Goal: Transaction & Acquisition: Purchase product/service

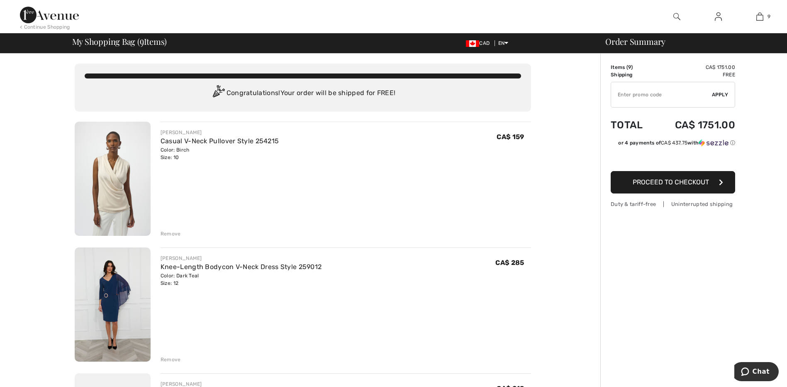
click at [115, 306] on img at bounding box center [113, 304] width 76 height 114
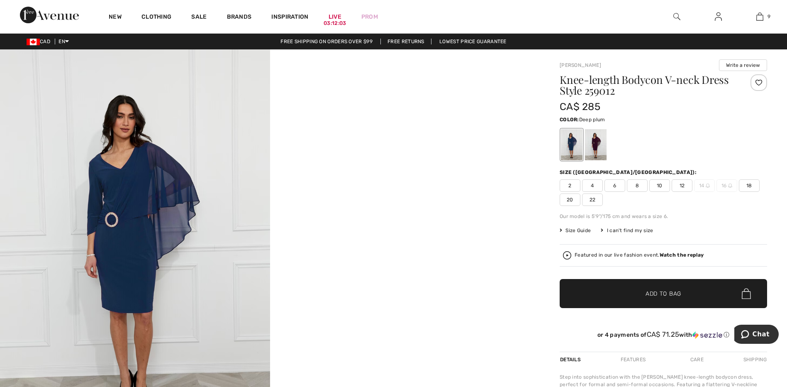
click at [591, 140] on div at bounding box center [596, 144] width 22 height 31
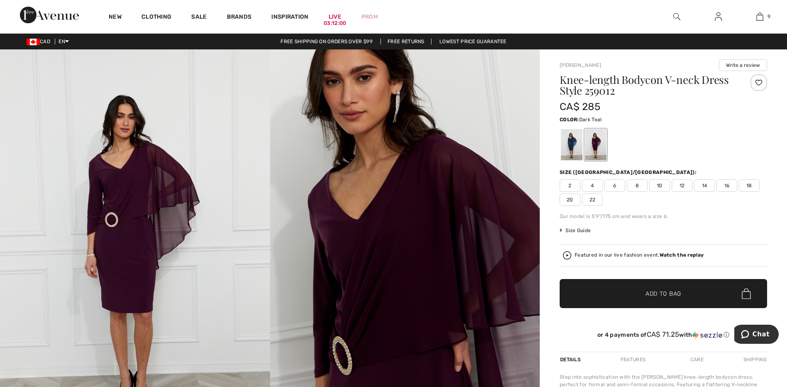
click at [571, 141] on div at bounding box center [572, 144] width 22 height 31
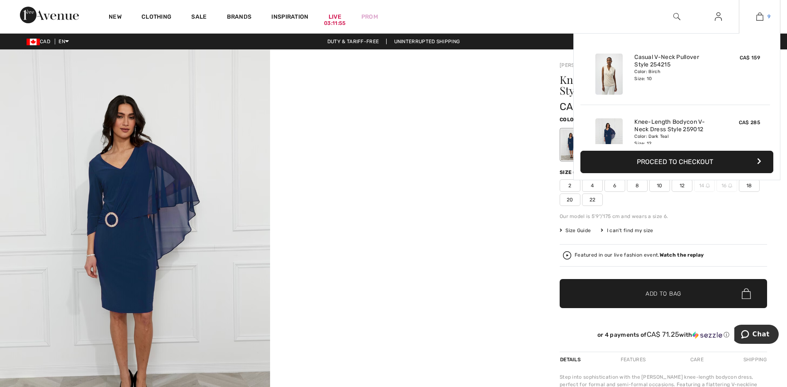
click at [759, 15] on img at bounding box center [759, 17] width 7 height 10
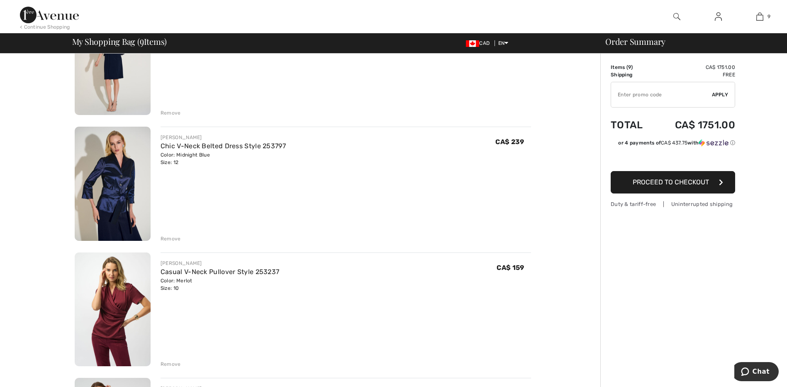
scroll to position [539, 0]
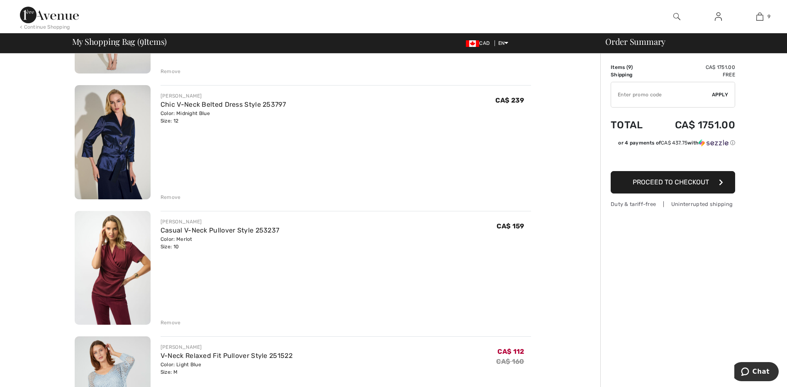
click at [117, 255] on img at bounding box center [113, 268] width 76 height 114
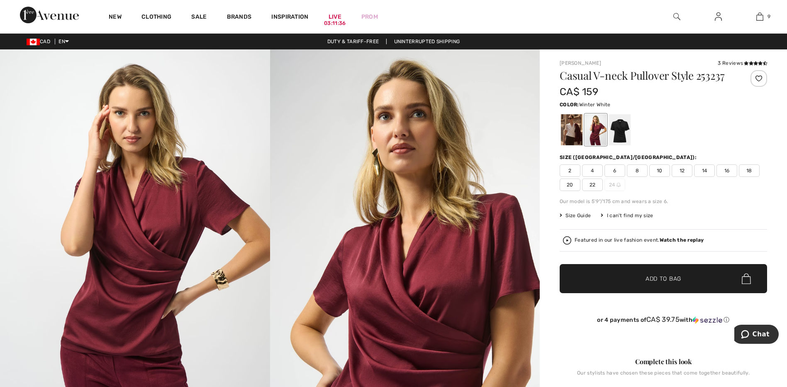
click at [566, 129] on div at bounding box center [572, 129] width 22 height 31
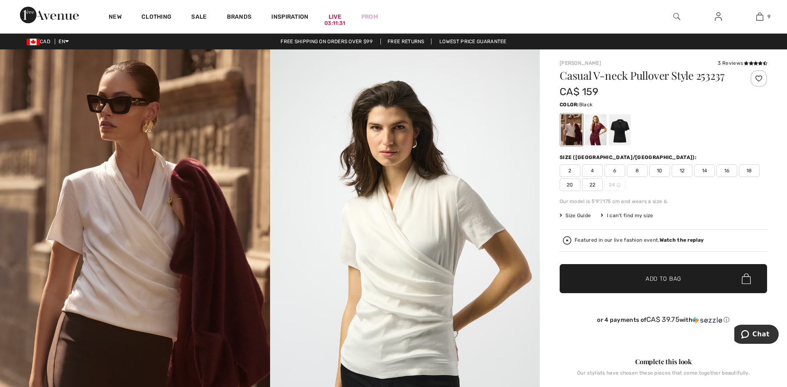
click at [621, 129] on div at bounding box center [620, 129] width 22 height 31
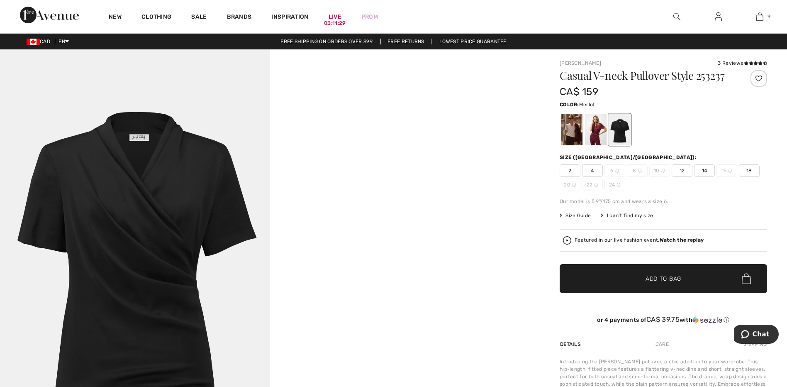
click at [595, 129] on div at bounding box center [596, 129] width 22 height 31
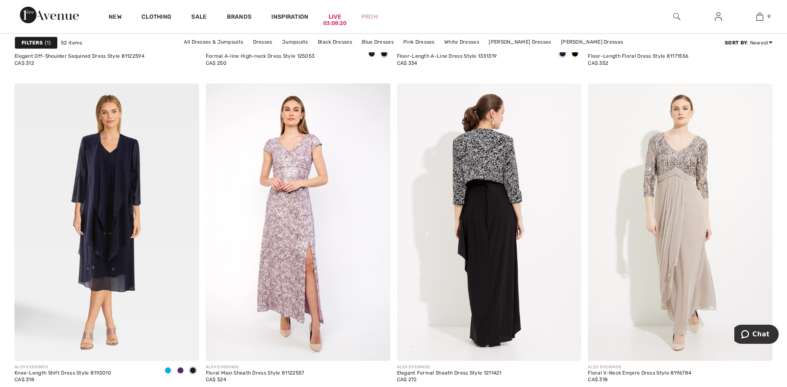
scroll to position [4562, 0]
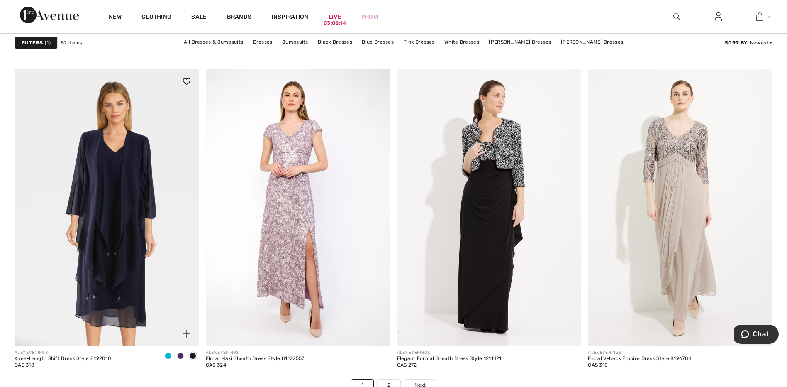
click at [107, 187] on img at bounding box center [107, 207] width 185 height 277
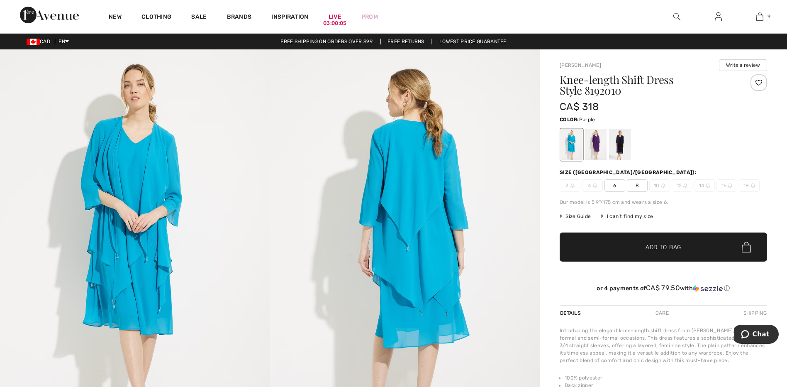
click at [596, 146] on div at bounding box center [596, 144] width 22 height 31
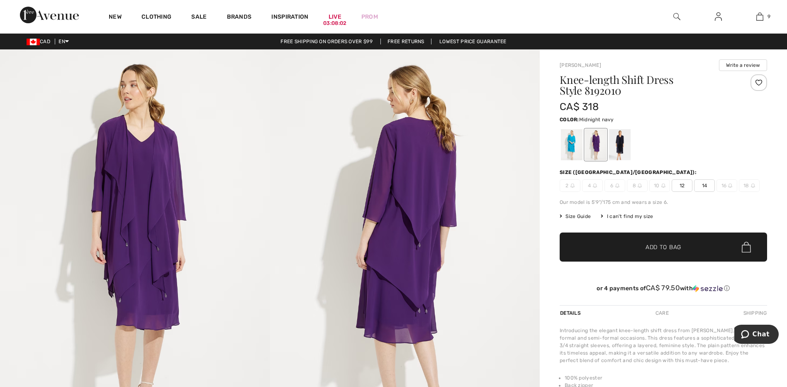
click at [617, 146] on div at bounding box center [620, 144] width 22 height 31
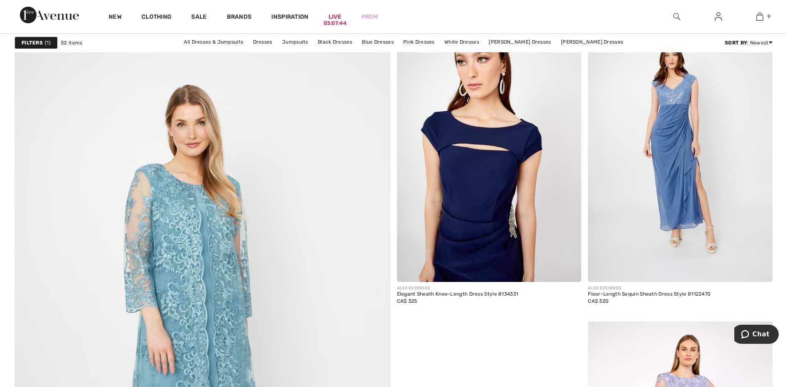
scroll to position [2571, 0]
